Goal: Navigation & Orientation: Understand site structure

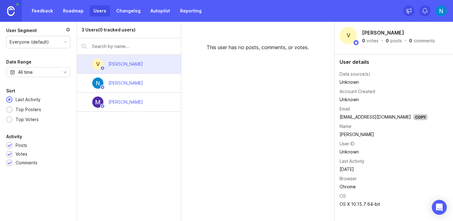
click at [147, 85] on div "[PERSON_NAME]" at bounding box center [129, 83] width 104 height 19
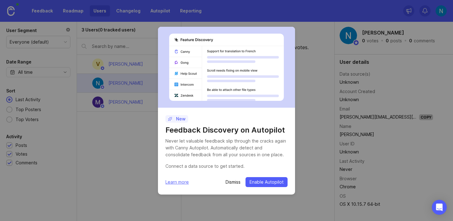
click at [227, 181] on p "Dismiss" at bounding box center [232, 182] width 15 height 6
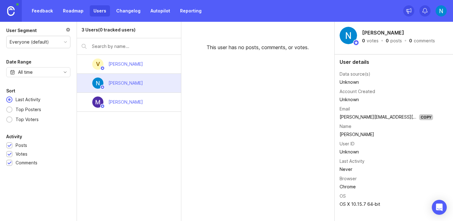
click at [136, 102] on div "[PERSON_NAME]" at bounding box center [125, 102] width 45 height 14
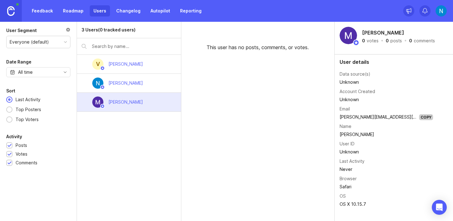
click at [144, 86] on div "[PERSON_NAME]" at bounding box center [129, 83] width 104 height 19
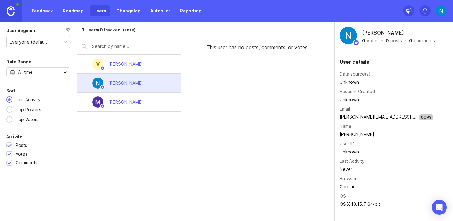
click at [150, 70] on div "V [PERSON_NAME]" at bounding box center [129, 64] width 104 height 19
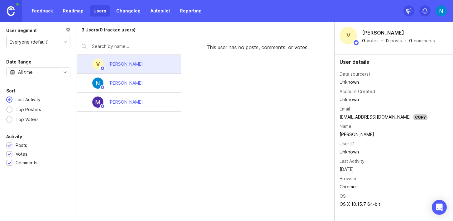
click at [149, 100] on div "[PERSON_NAME]" at bounding box center [129, 102] width 104 height 19
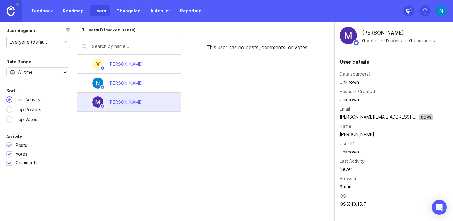
click at [149, 89] on div "[PERSON_NAME]" at bounding box center [129, 83] width 104 height 19
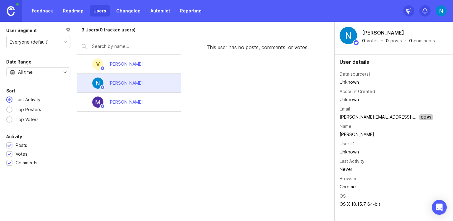
click at [66, 10] on link "Roadmap" at bounding box center [73, 10] width 28 height 11
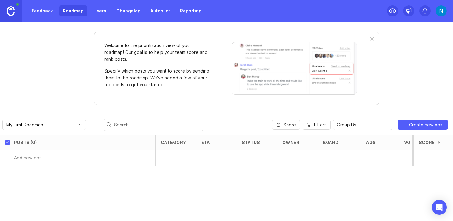
click at [37, 11] on link "Feedback" at bounding box center [42, 10] width 29 height 11
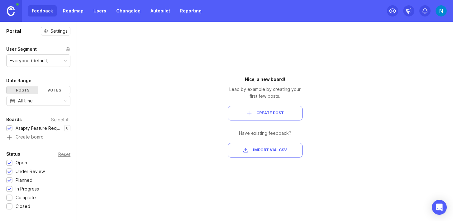
click at [15, 13] on link at bounding box center [11, 11] width 22 height 22
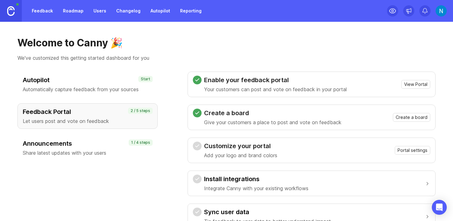
click at [33, 11] on link "Feedback" at bounding box center [42, 10] width 29 height 11
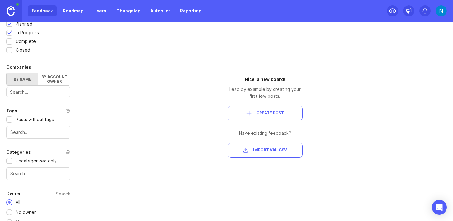
scroll to position [166, 0]
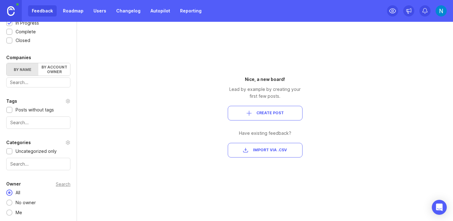
click at [51, 74] on label "By account owner" at bounding box center [54, 69] width 32 height 12
click at [7, 63] on input "By account owner" at bounding box center [7, 63] width 0 height 0
click at [52, 86] on input "toggle menu" at bounding box center [35, 82] width 50 height 7
click at [52, 85] on input "toggle menu" at bounding box center [35, 82] width 50 height 7
click at [27, 63] on div "By name By account owner" at bounding box center [38, 69] width 64 height 13
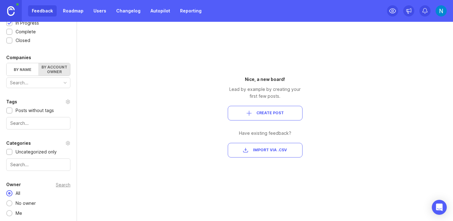
click at [27, 69] on label "By name" at bounding box center [23, 69] width 32 height 12
click at [7, 63] on input "By name" at bounding box center [7, 63] width 0 height 0
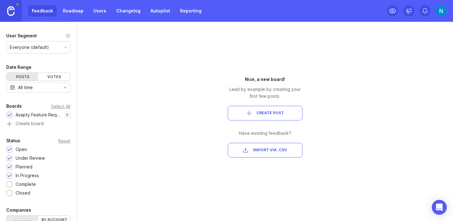
scroll to position [0, 0]
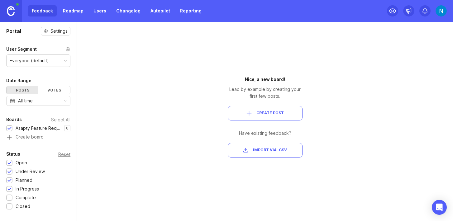
click at [72, 13] on link "Roadmap" at bounding box center [73, 10] width 28 height 11
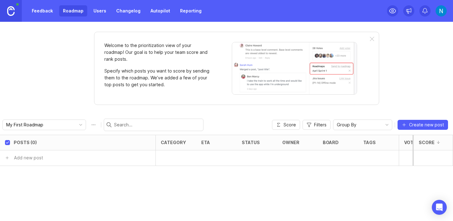
click at [100, 5] on div "Feedback Roadmap Users Changelog Autopilot Reporting" at bounding box center [102, 11] width 205 height 22
click at [100, 10] on link "Users" at bounding box center [100, 10] width 20 height 11
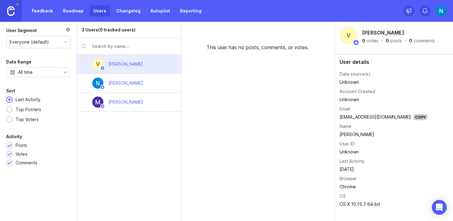
click at [121, 10] on link "Changelog" at bounding box center [128, 10] width 32 height 11
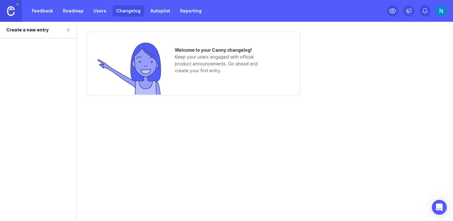
click at [158, 14] on link "Autopilot" at bounding box center [160, 10] width 27 height 11
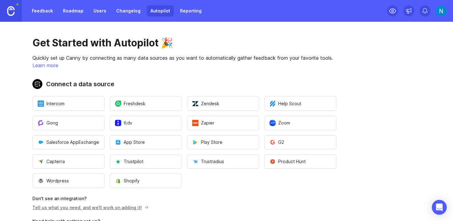
click at [176, 11] on link "Reporting" at bounding box center [190, 10] width 29 height 11
